Goal: Information Seeking & Learning: Check status

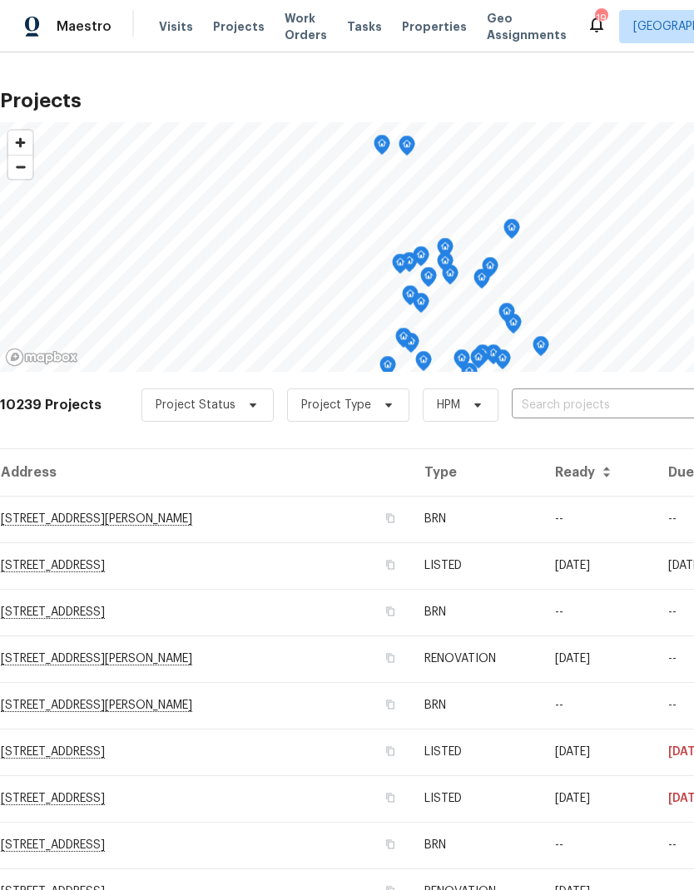
click at [576, 404] on input "text" at bounding box center [607, 406] width 191 height 26
type input "445 tumb"
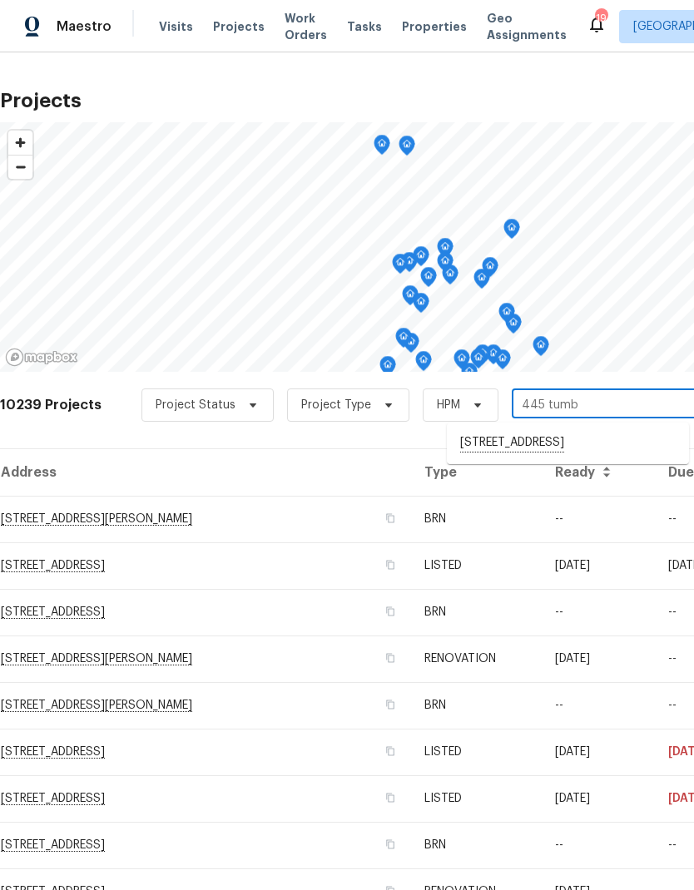
click at [564, 448] on li "[STREET_ADDRESS]" at bounding box center [568, 443] width 242 height 28
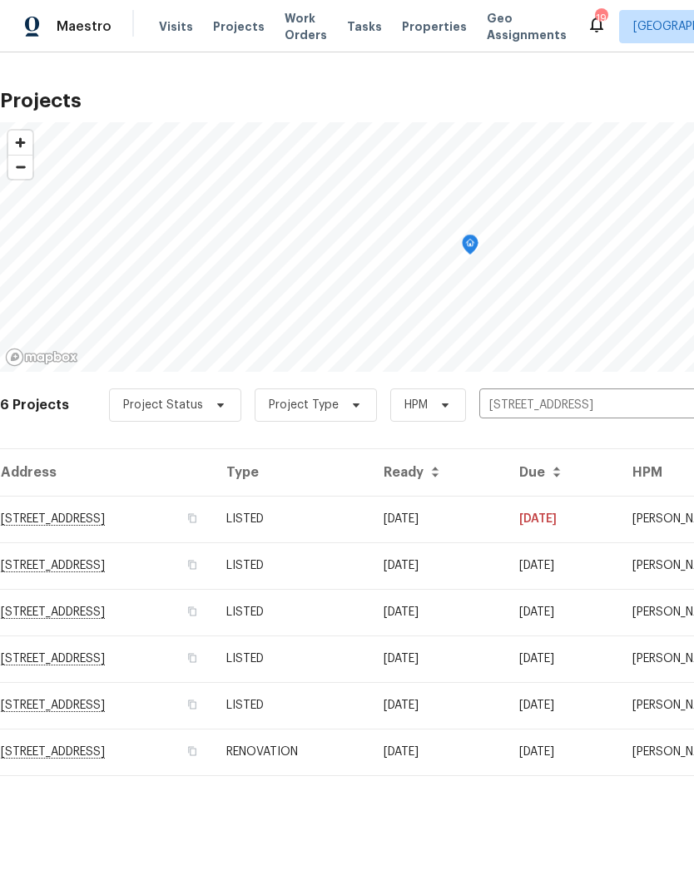
click at [370, 755] on td "RENOVATION" at bounding box center [291, 752] width 157 height 47
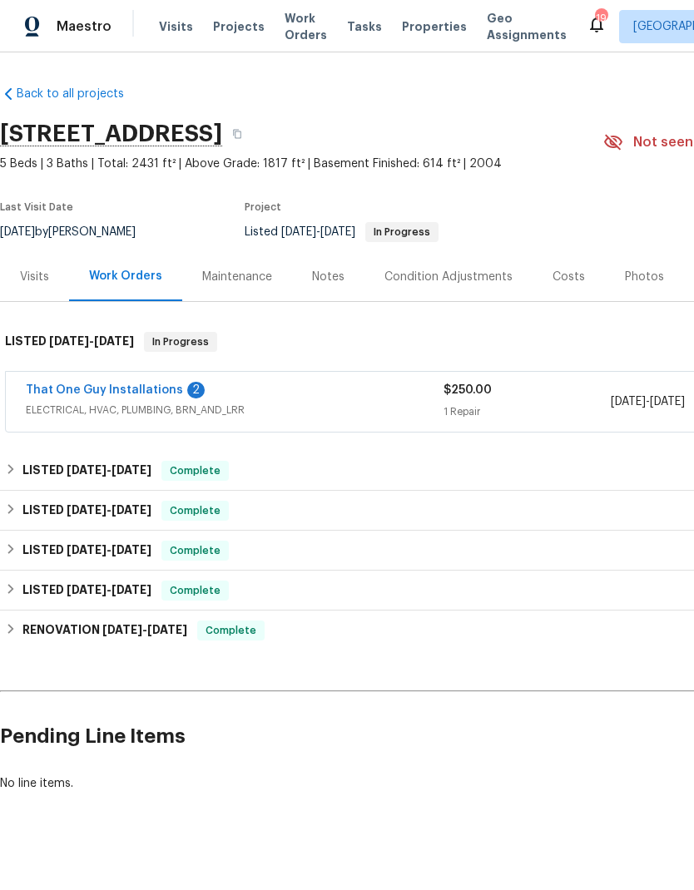
click at [123, 388] on link "That One Guy Installations" at bounding box center [104, 390] width 157 height 12
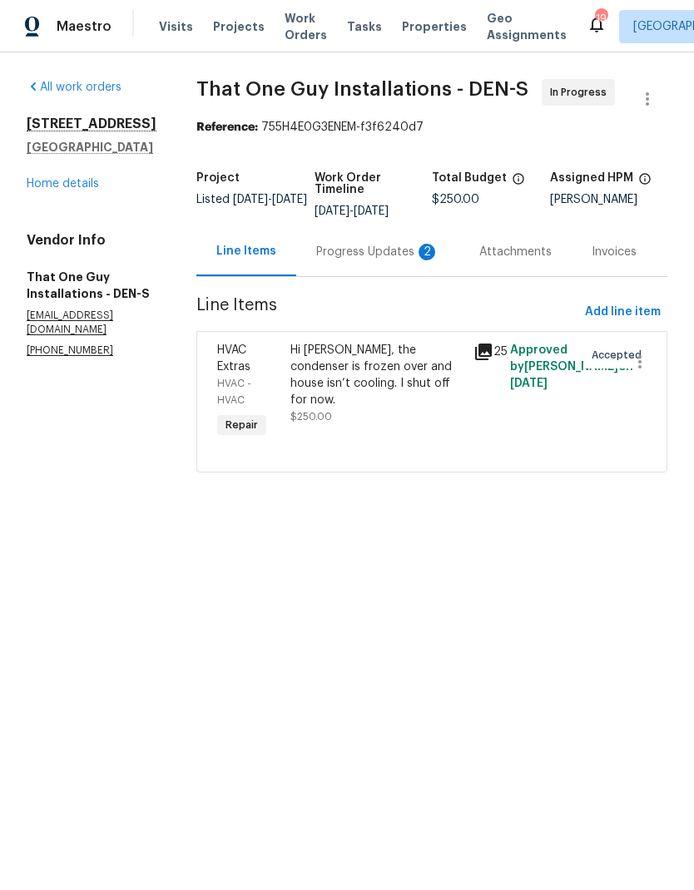
click at [373, 255] on div "Progress Updates 2" at bounding box center [377, 252] width 123 height 17
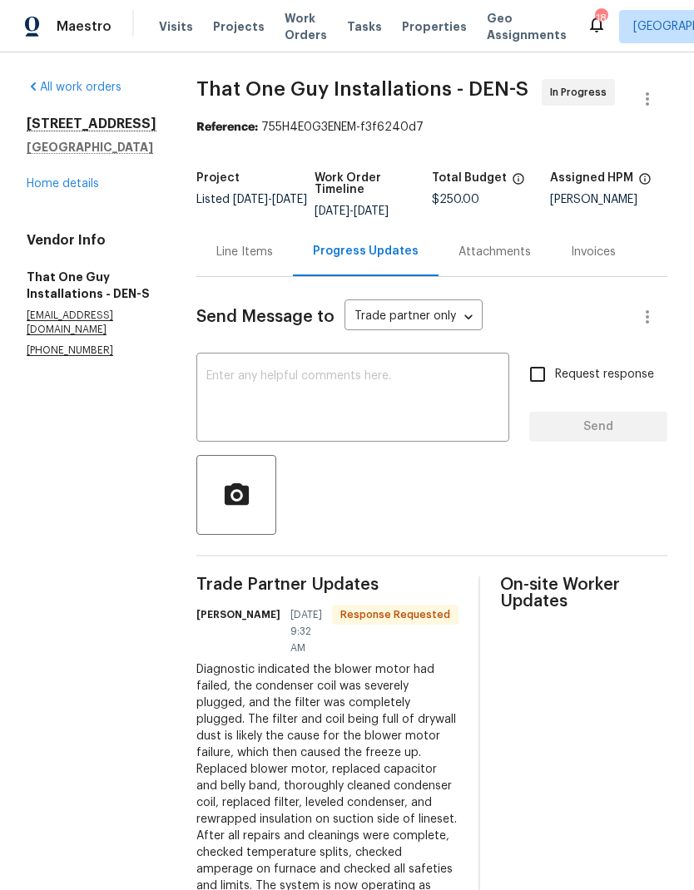
click at [224, 252] on div "Line Items" at bounding box center [244, 252] width 57 height 17
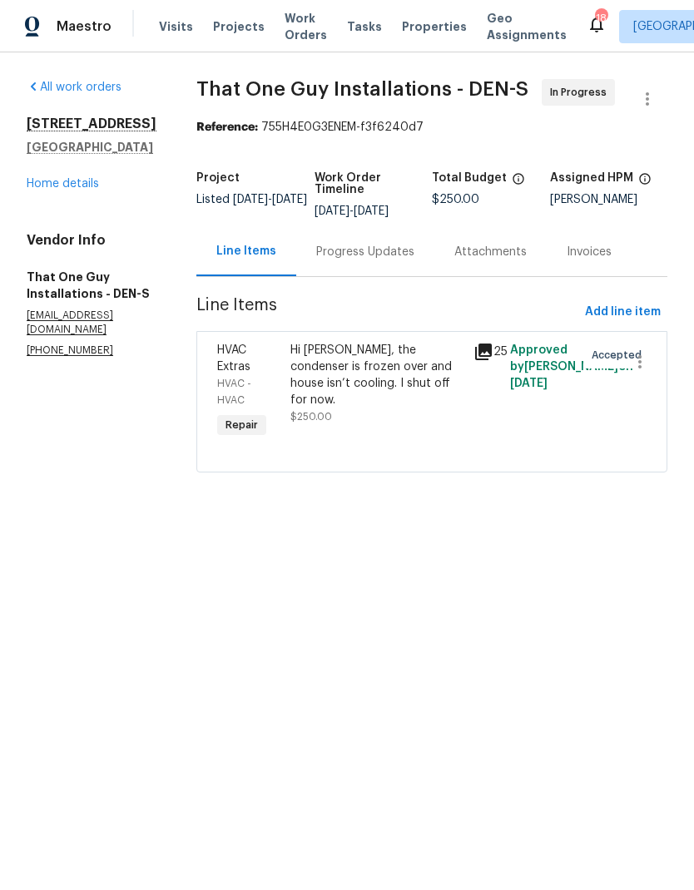
click at [380, 361] on div "Hi [PERSON_NAME], the condenser is frozen over and house isn’t cooling. I shut …" at bounding box center [376, 375] width 173 height 67
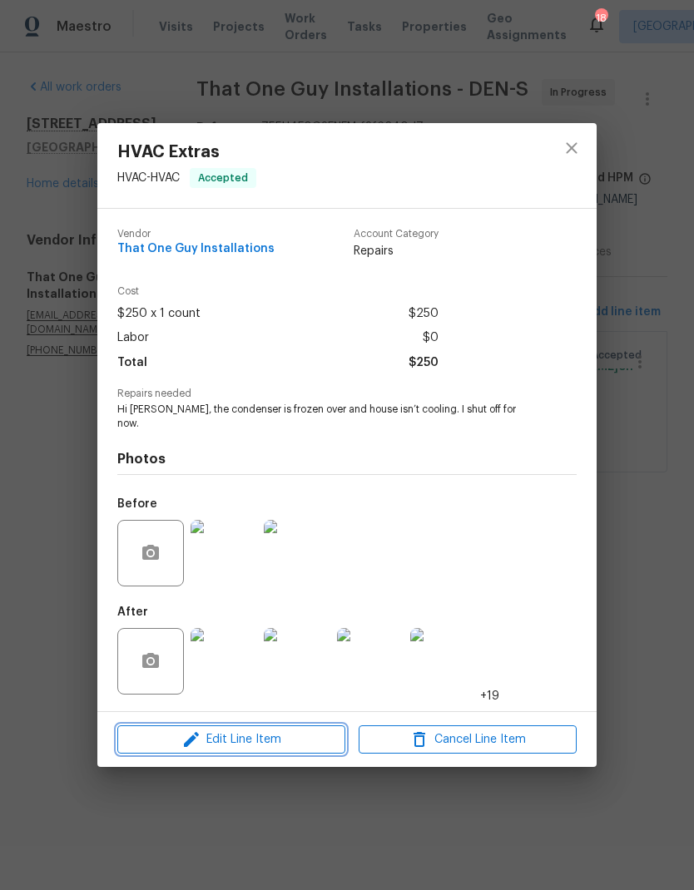
click at [273, 733] on span "Edit Line Item" at bounding box center [231, 740] width 218 height 21
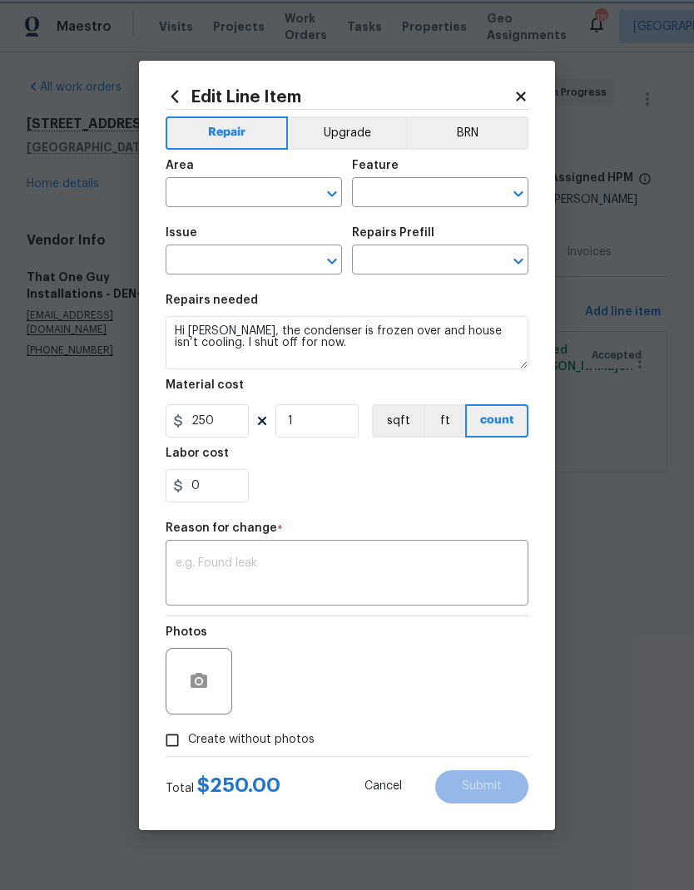
type input "HVAC"
type input "HVAC Extras"
type input "Add A Task $1.00"
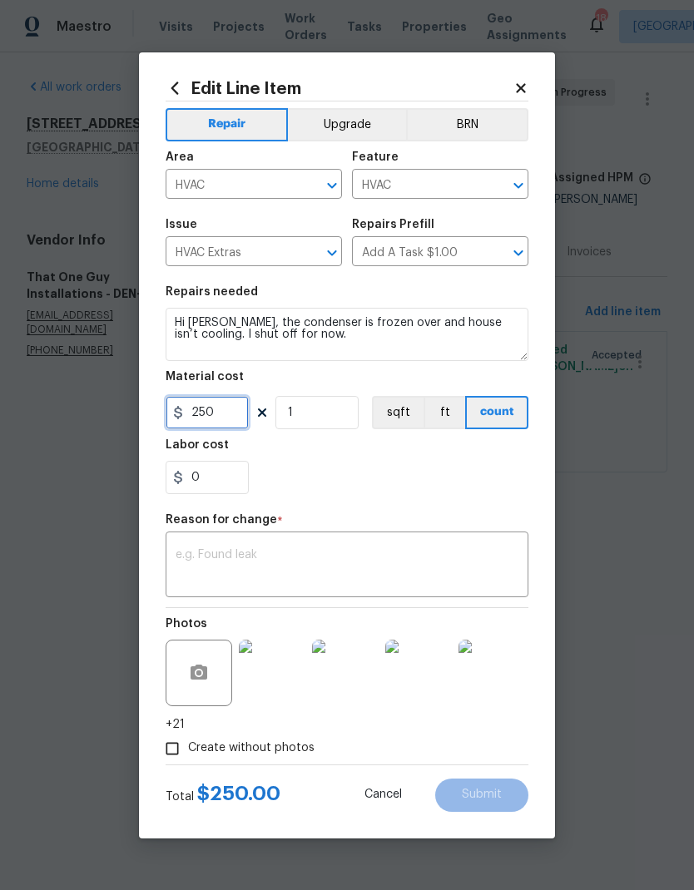
click at [238, 415] on input "250" at bounding box center [207, 412] width 83 height 33
type input "828"
click at [452, 476] on div "0" at bounding box center [347, 477] width 363 height 33
click at [412, 572] on textarea at bounding box center [347, 566] width 343 height 35
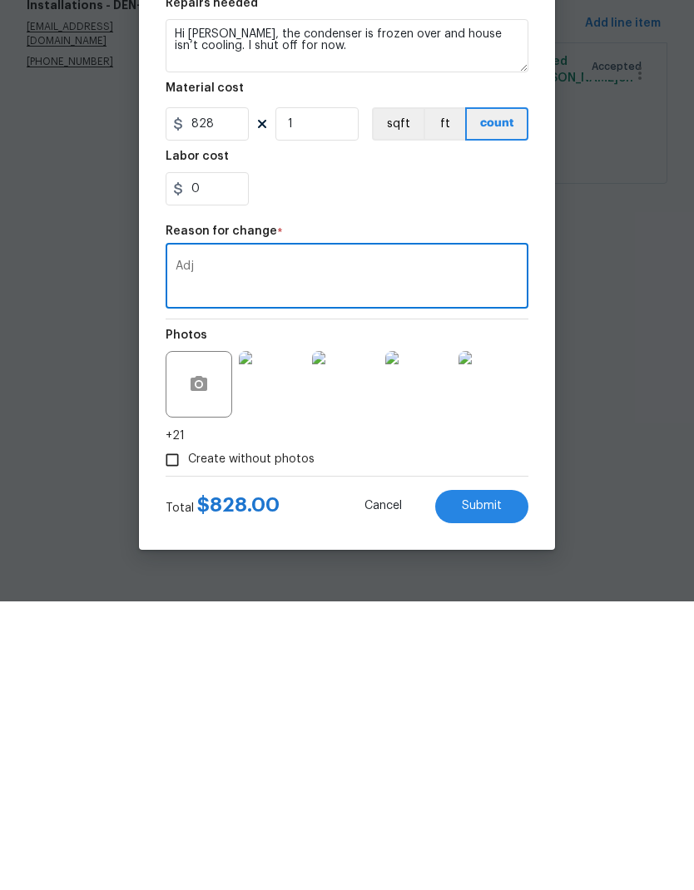
type textarea "Adj"
click at [512, 779] on button "Submit" at bounding box center [481, 795] width 93 height 33
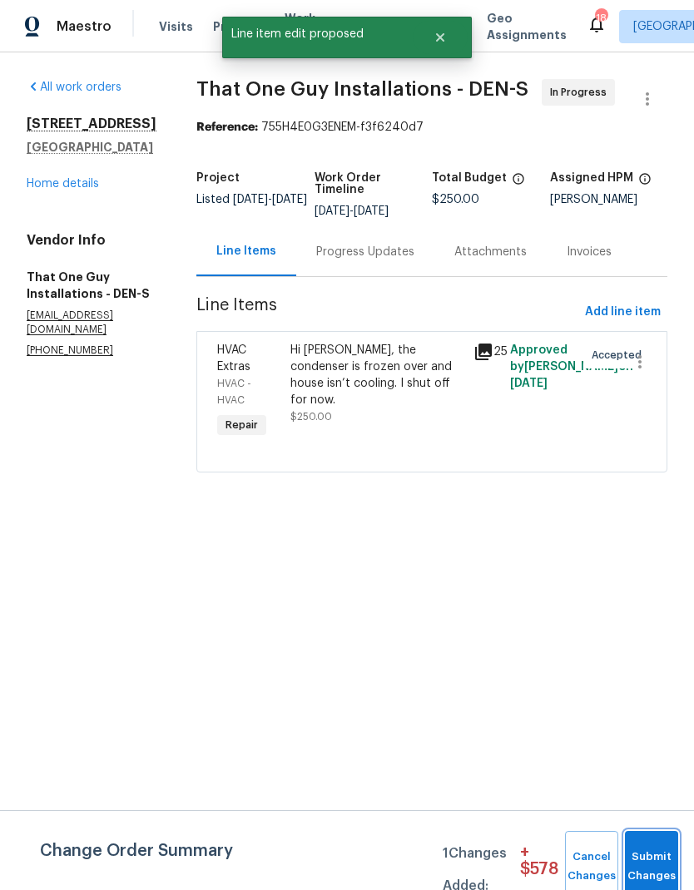
click at [651, 849] on button "Submit Changes" at bounding box center [651, 867] width 53 height 72
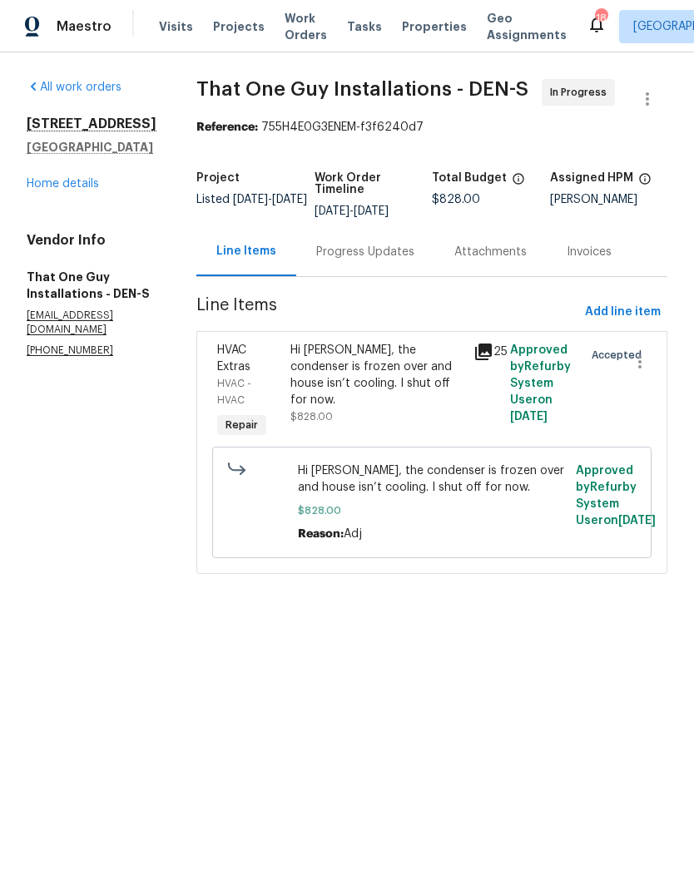
click at [69, 190] on link "Home details" at bounding box center [63, 184] width 72 height 12
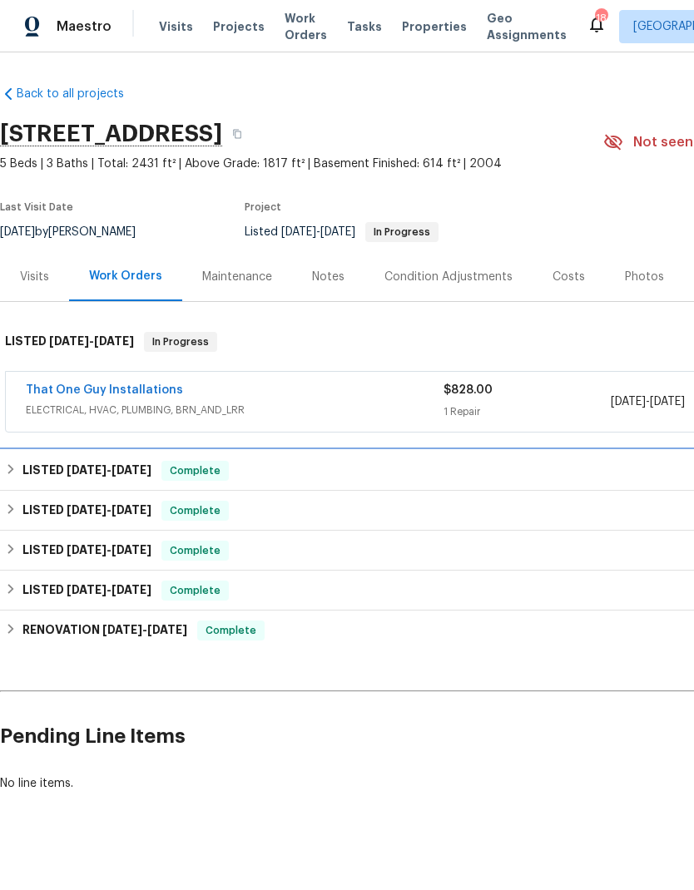
click at [18, 478] on div "LISTED [DATE] - [DATE] Complete" at bounding box center [470, 471] width 930 height 20
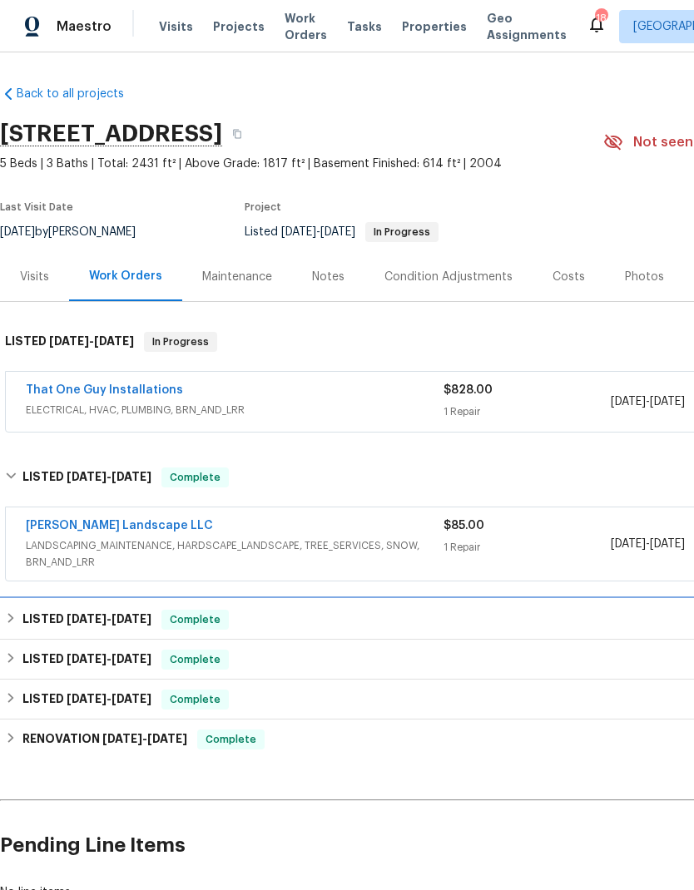
click at [14, 615] on icon at bounding box center [11, 618] width 12 height 12
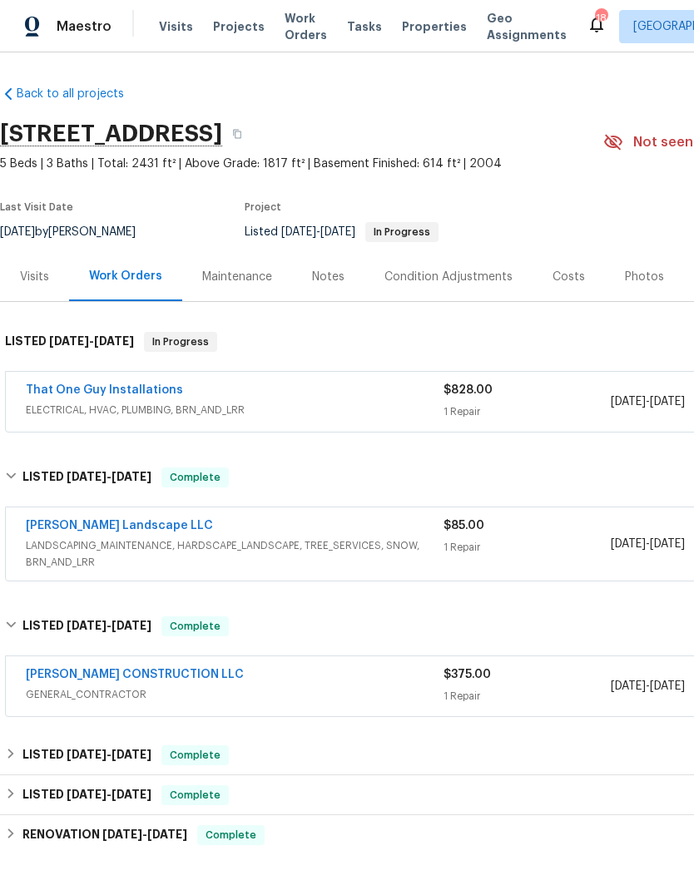
click at [169, 22] on span "Visits" at bounding box center [176, 26] width 34 height 17
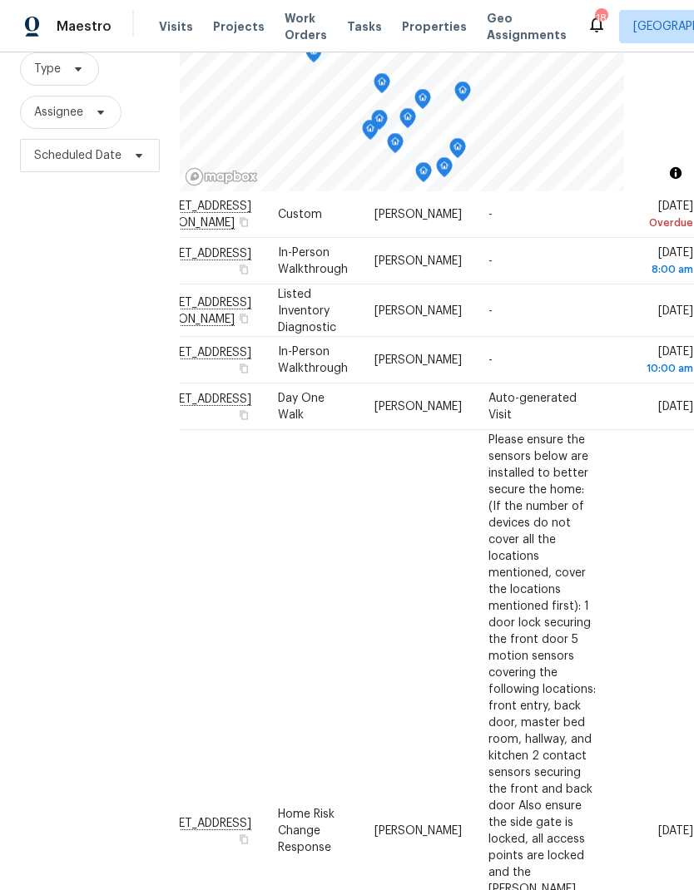
scroll to position [61, 138]
click at [0, 0] on icon at bounding box center [0, 0] width 0 height 0
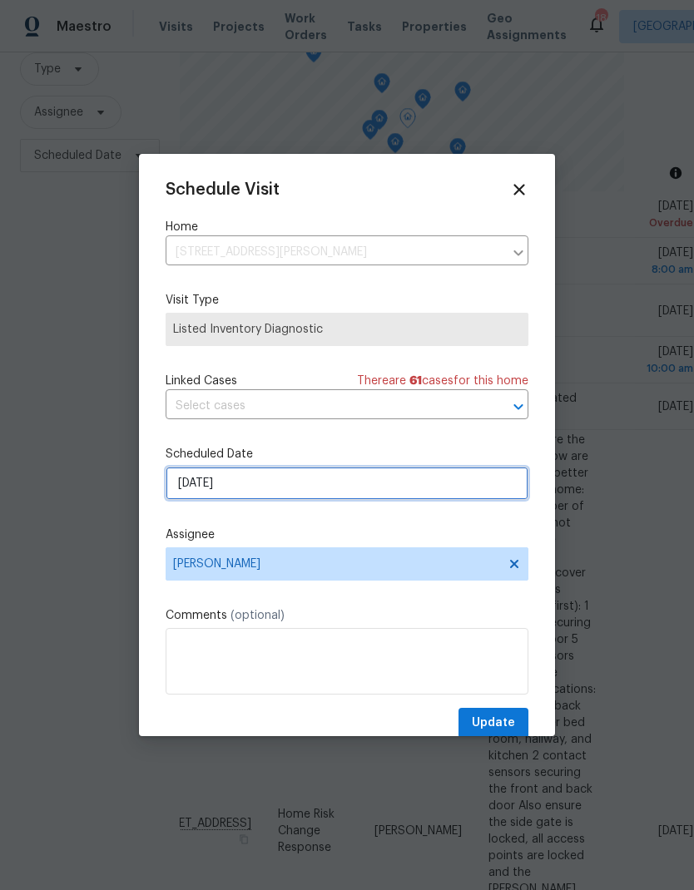
click at [300, 489] on input "[DATE]" at bounding box center [347, 483] width 363 height 33
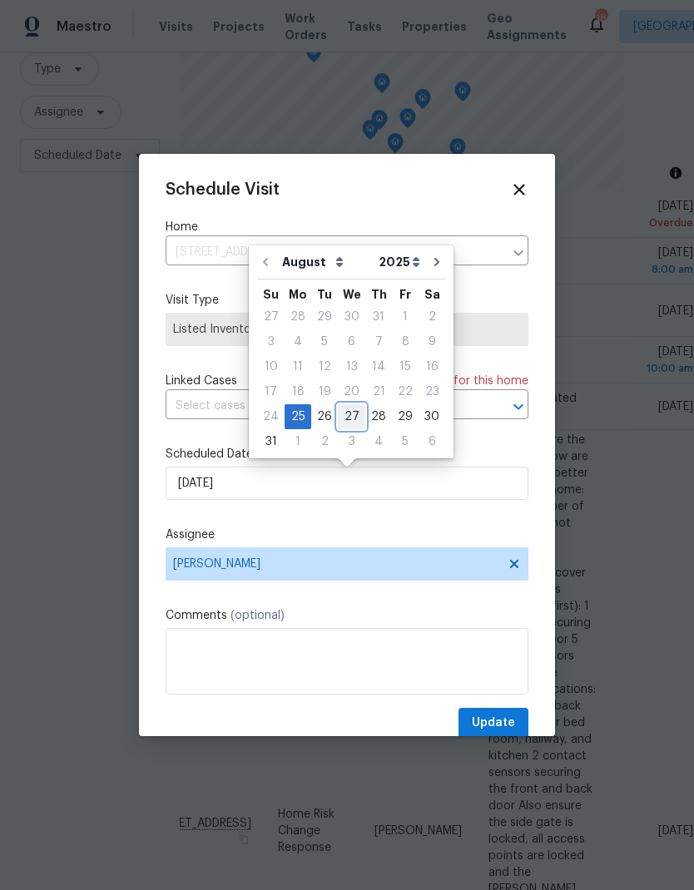
click at [338, 418] on div "27" at bounding box center [351, 416] width 27 height 23
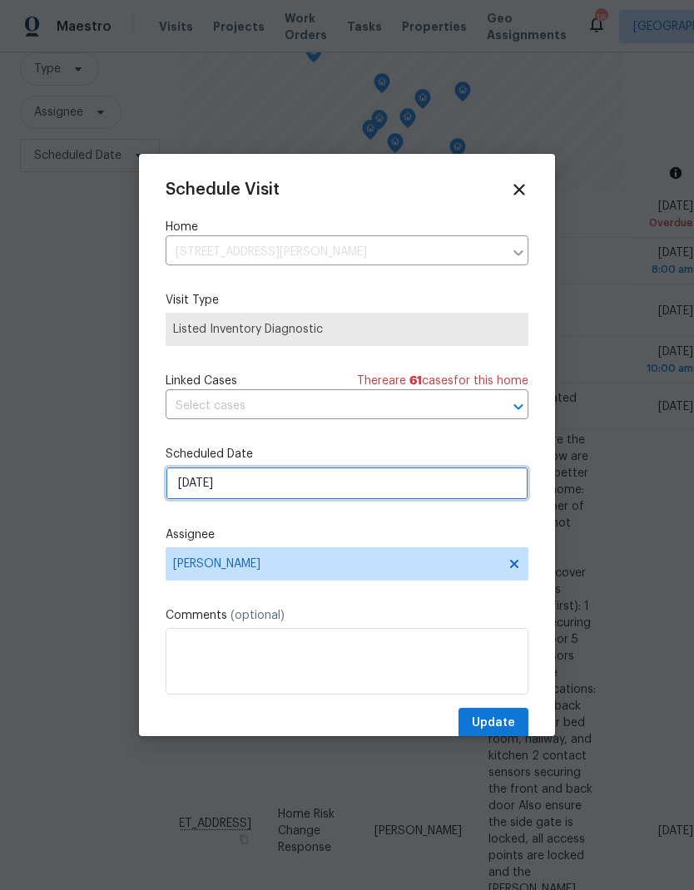
click at [324, 493] on input "[DATE]" at bounding box center [347, 483] width 363 height 33
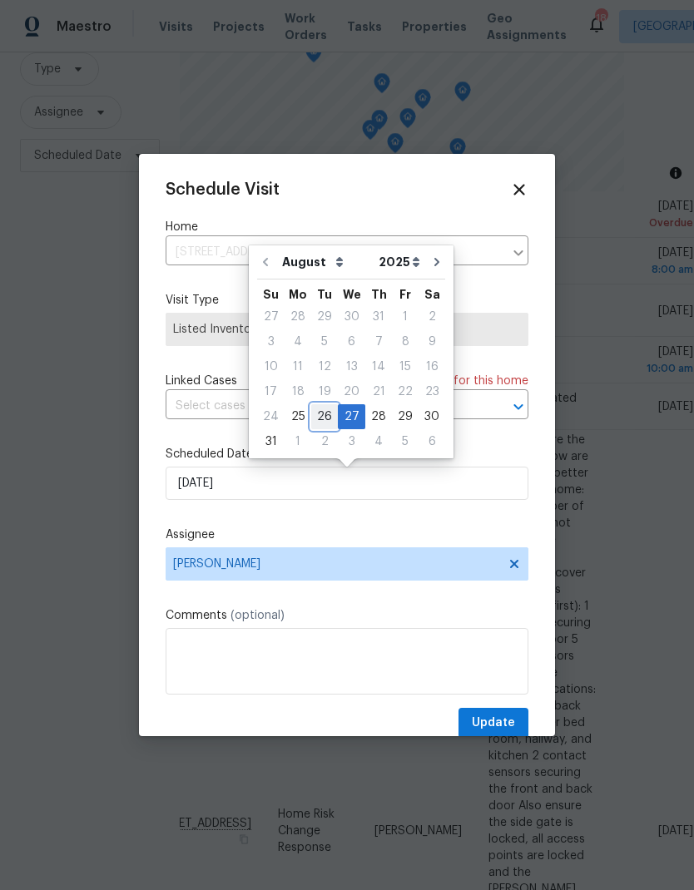
click at [323, 417] on div "26" at bounding box center [324, 416] width 27 height 23
type input "[DATE]"
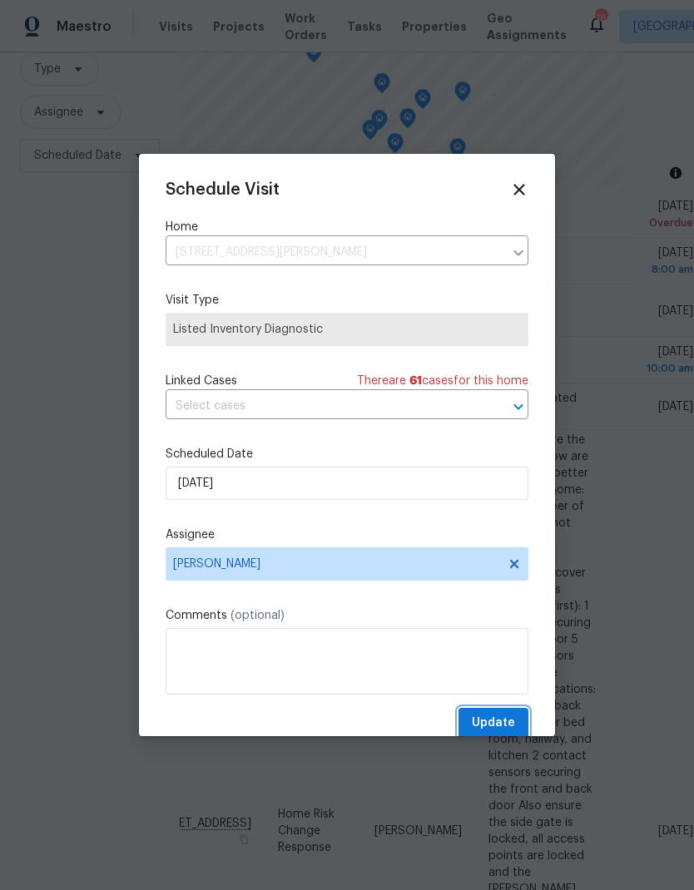
click at [498, 717] on span "Update" at bounding box center [493, 723] width 43 height 21
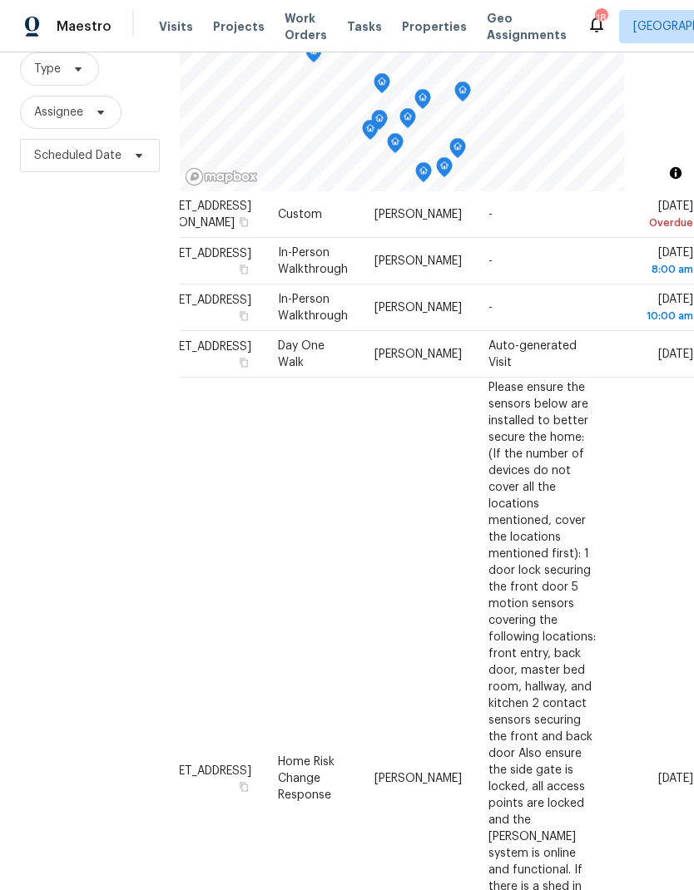
click at [414, 32] on span "Properties" at bounding box center [434, 26] width 65 height 17
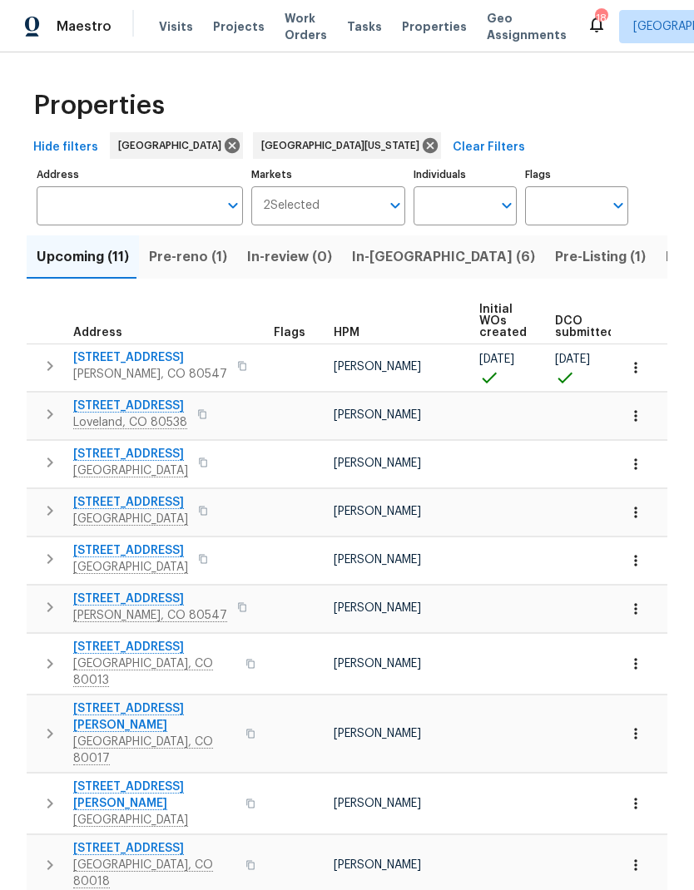
click at [191, 266] on span "Pre-reno (1)" at bounding box center [188, 256] width 78 height 23
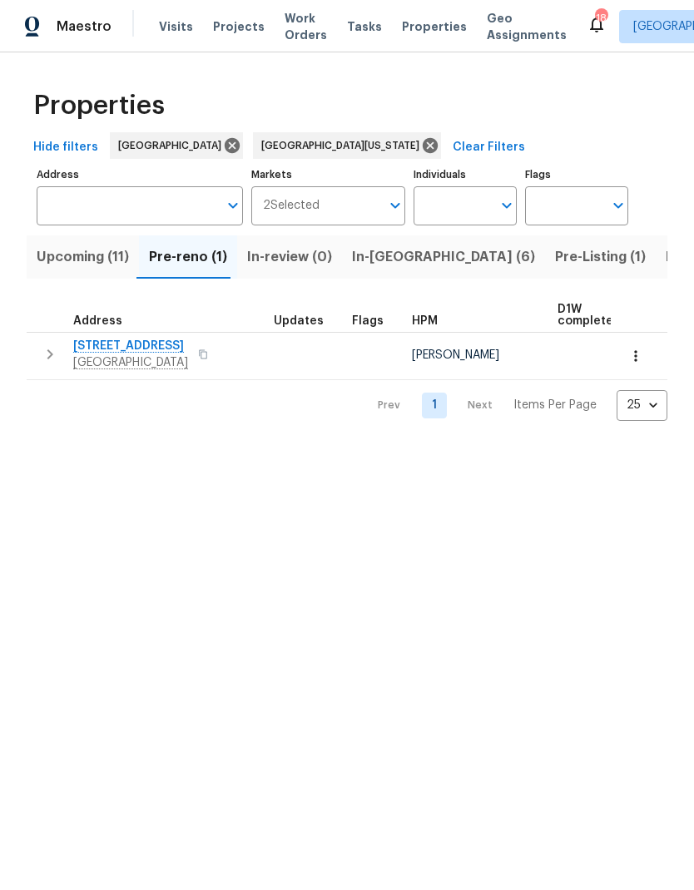
click at [384, 265] on span "In-[GEOGRAPHIC_DATA] (6)" at bounding box center [443, 256] width 183 height 23
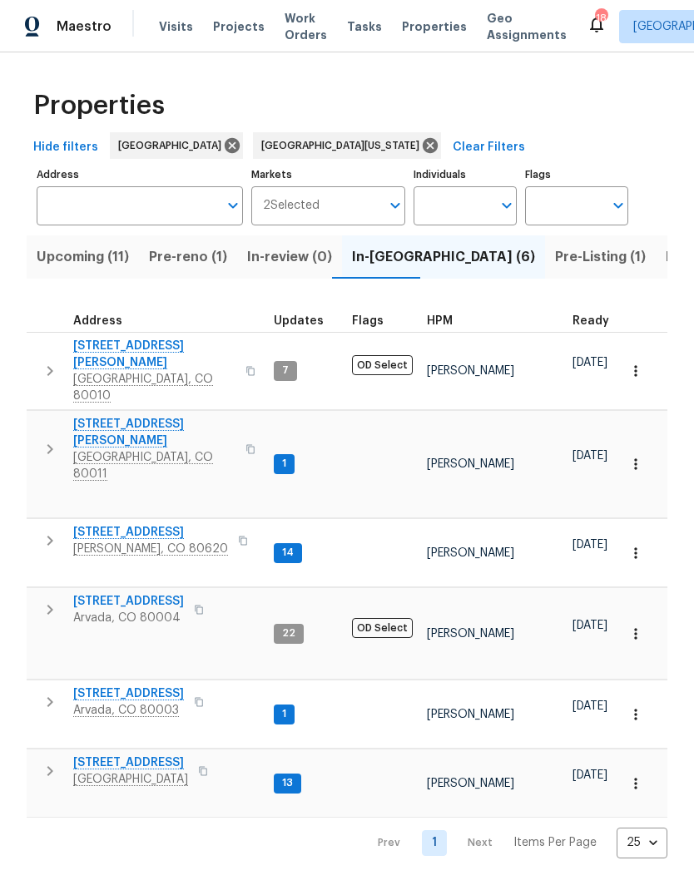
scroll to position [13, 0]
click at [200, 265] on span "Pre-reno (1)" at bounding box center [188, 256] width 78 height 23
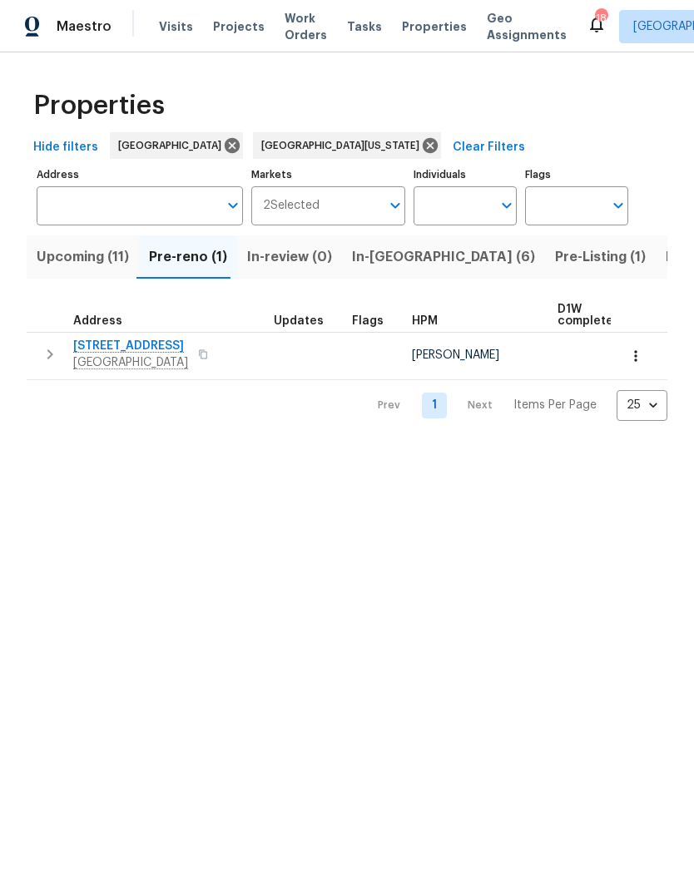
click at [632, 359] on icon "button" at bounding box center [635, 356] width 17 height 17
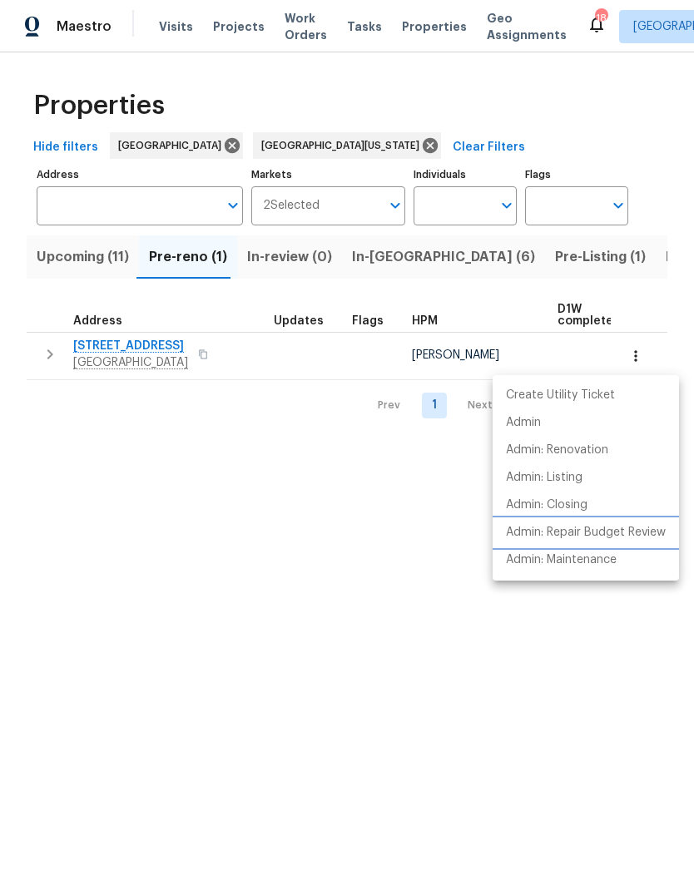
click at [567, 539] on p "Admin: Repair Budget Review" at bounding box center [586, 532] width 160 height 17
click at [223, 27] on div at bounding box center [347, 445] width 694 height 890
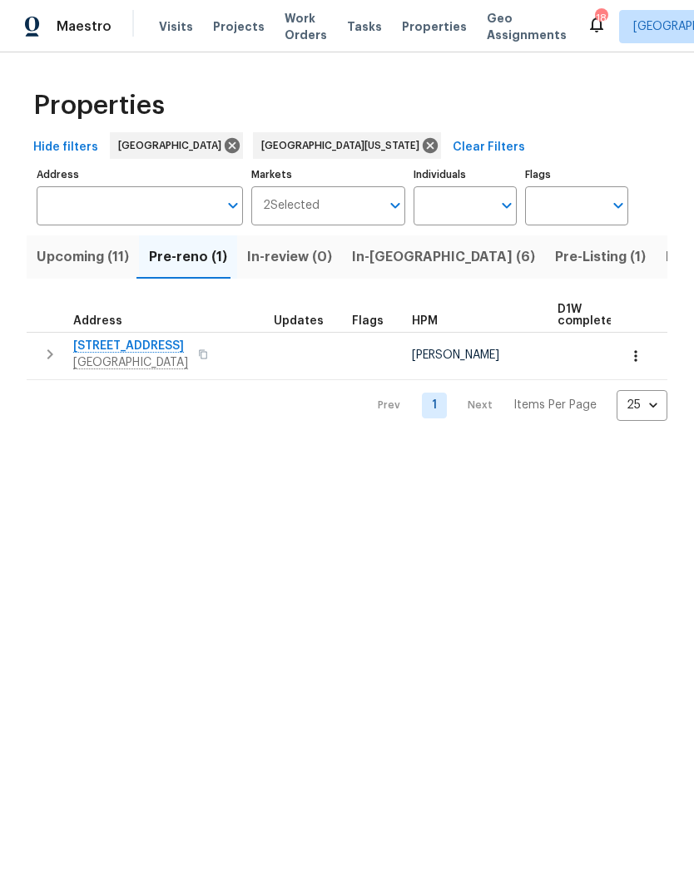
click at [232, 26] on span "Projects" at bounding box center [239, 26] width 52 height 17
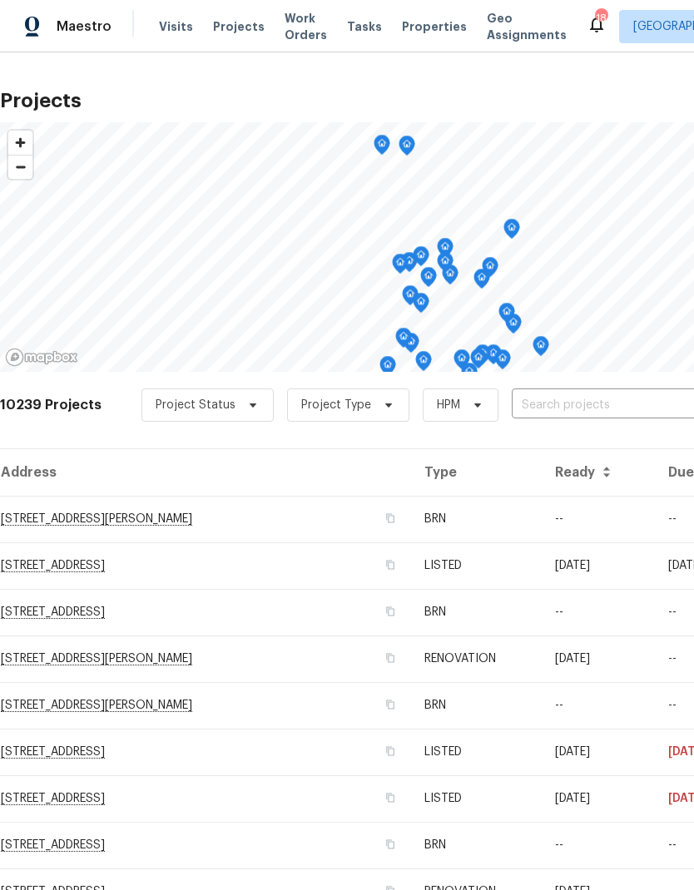
click at [562, 399] on input "text" at bounding box center [607, 406] width 191 height 26
type input "6424"
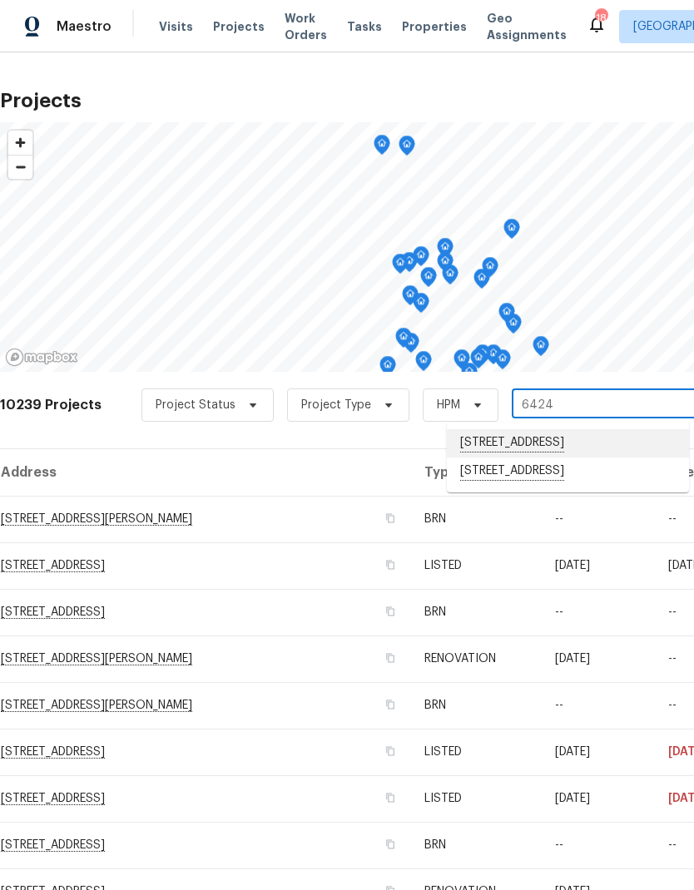
click at [578, 449] on li "[STREET_ADDRESS]" at bounding box center [568, 443] width 242 height 28
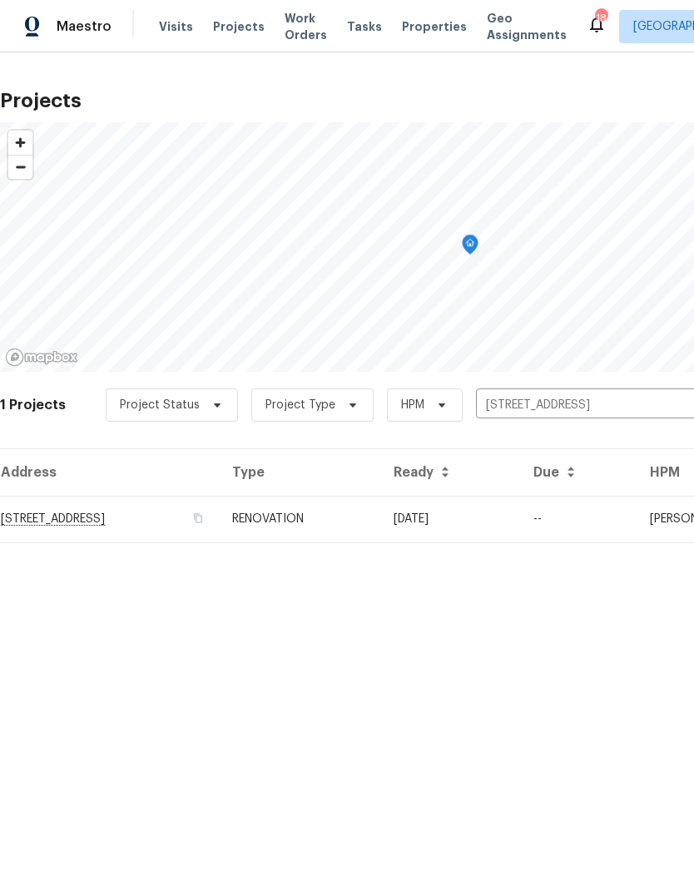
click at [380, 531] on td "RENOVATION" at bounding box center [299, 519] width 161 height 47
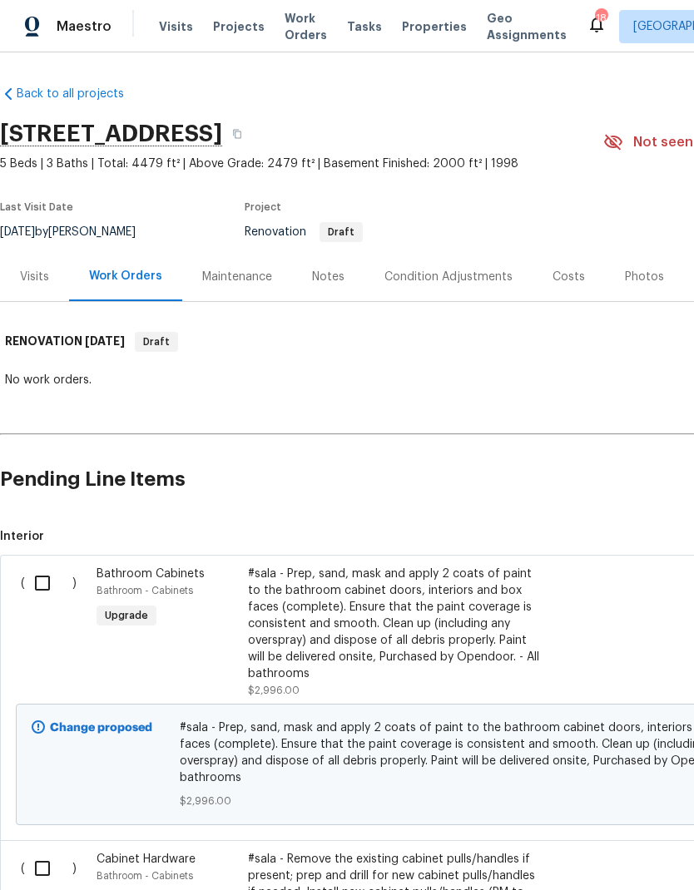
click at [316, 270] on div "Notes" at bounding box center [328, 277] width 32 height 17
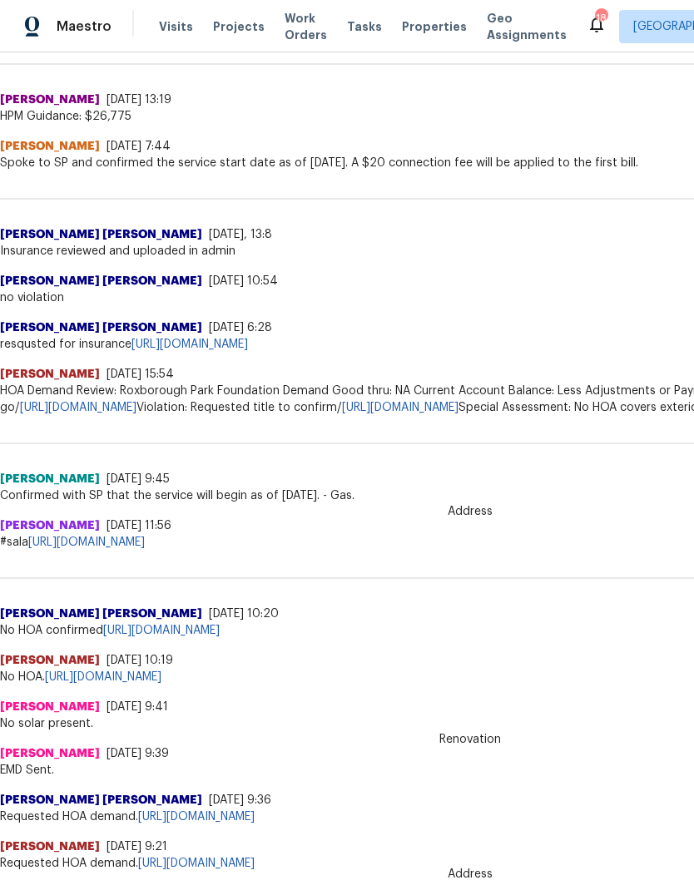
scroll to position [676, 0]
click at [145, 548] on link "[URL][DOMAIN_NAME]" at bounding box center [86, 543] width 116 height 12
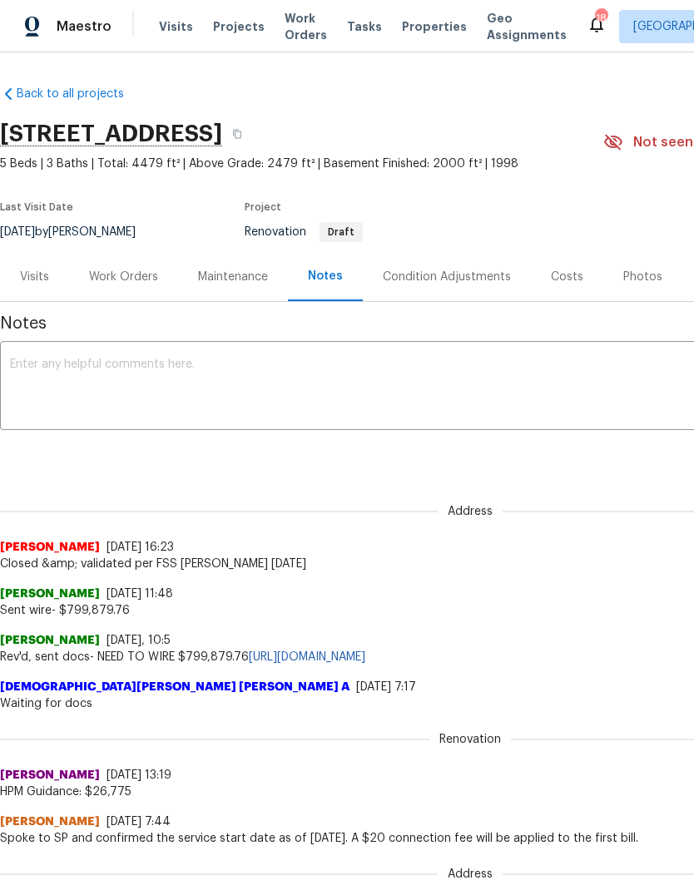
scroll to position [0, 0]
click at [235, 32] on span "Projects" at bounding box center [239, 26] width 52 height 17
